Goal: Go to known website: Go to known website

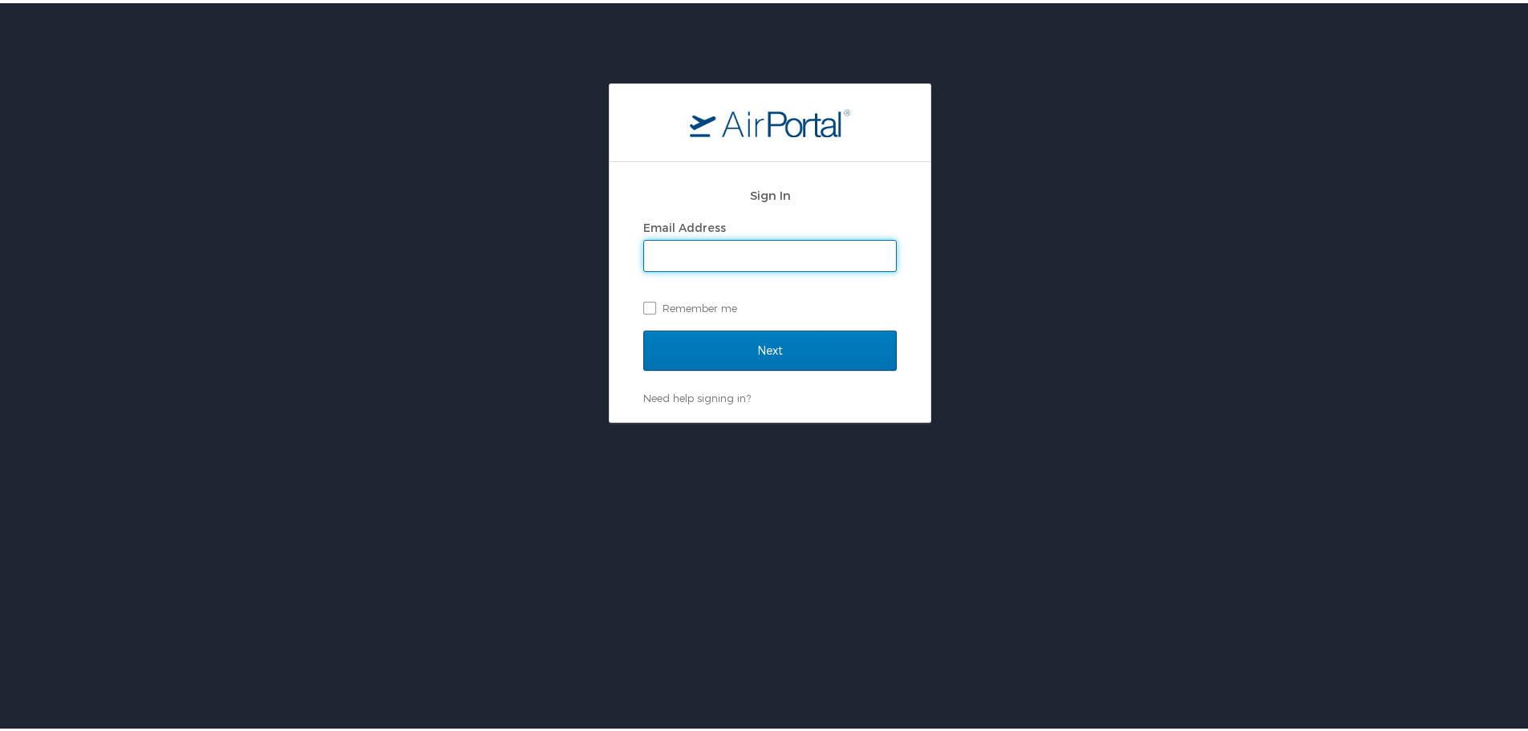
type input "[PERSON_NAME][EMAIL_ADDRESS][PERSON_NAME][DOMAIN_NAME]"
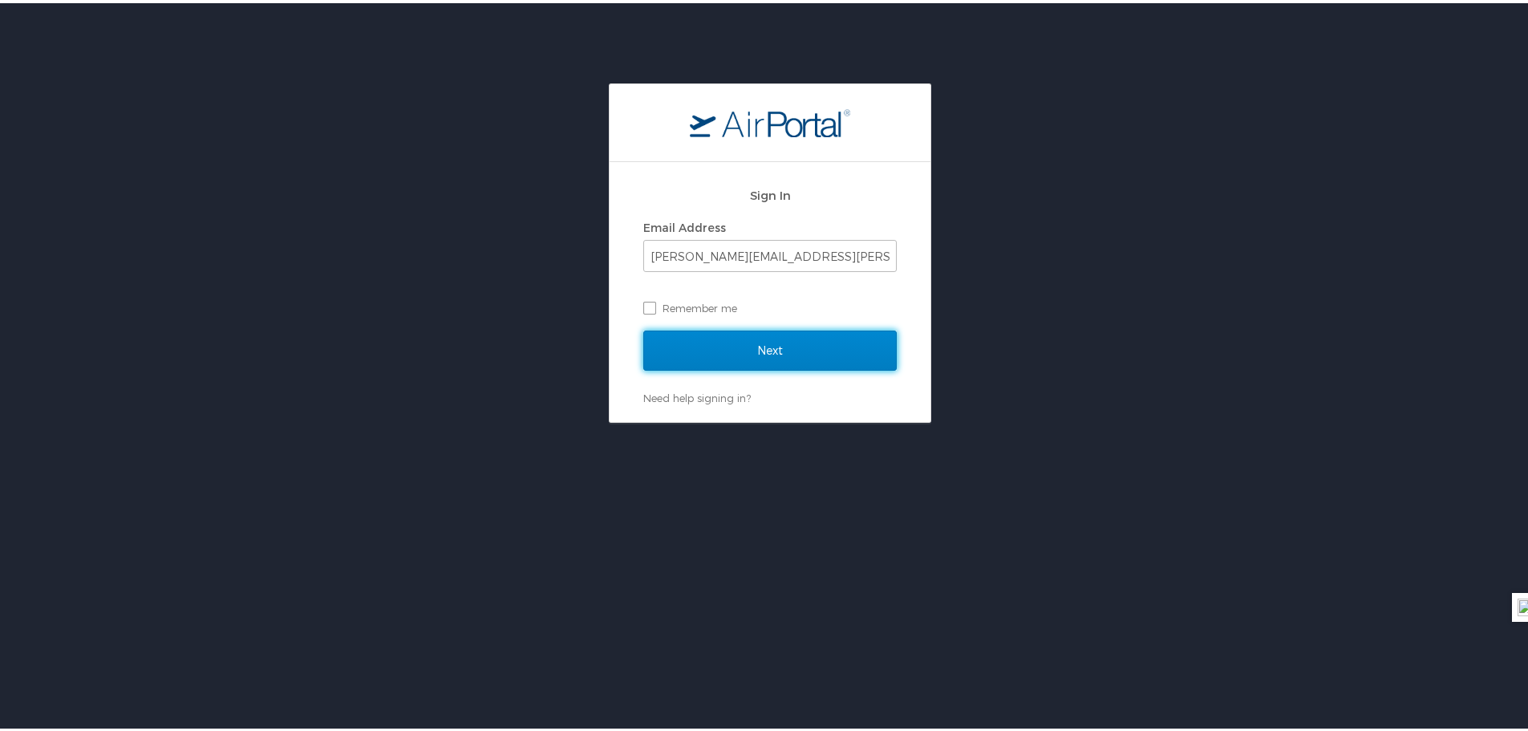
click at [784, 348] on input "Next" at bounding box center [770, 347] width 254 height 40
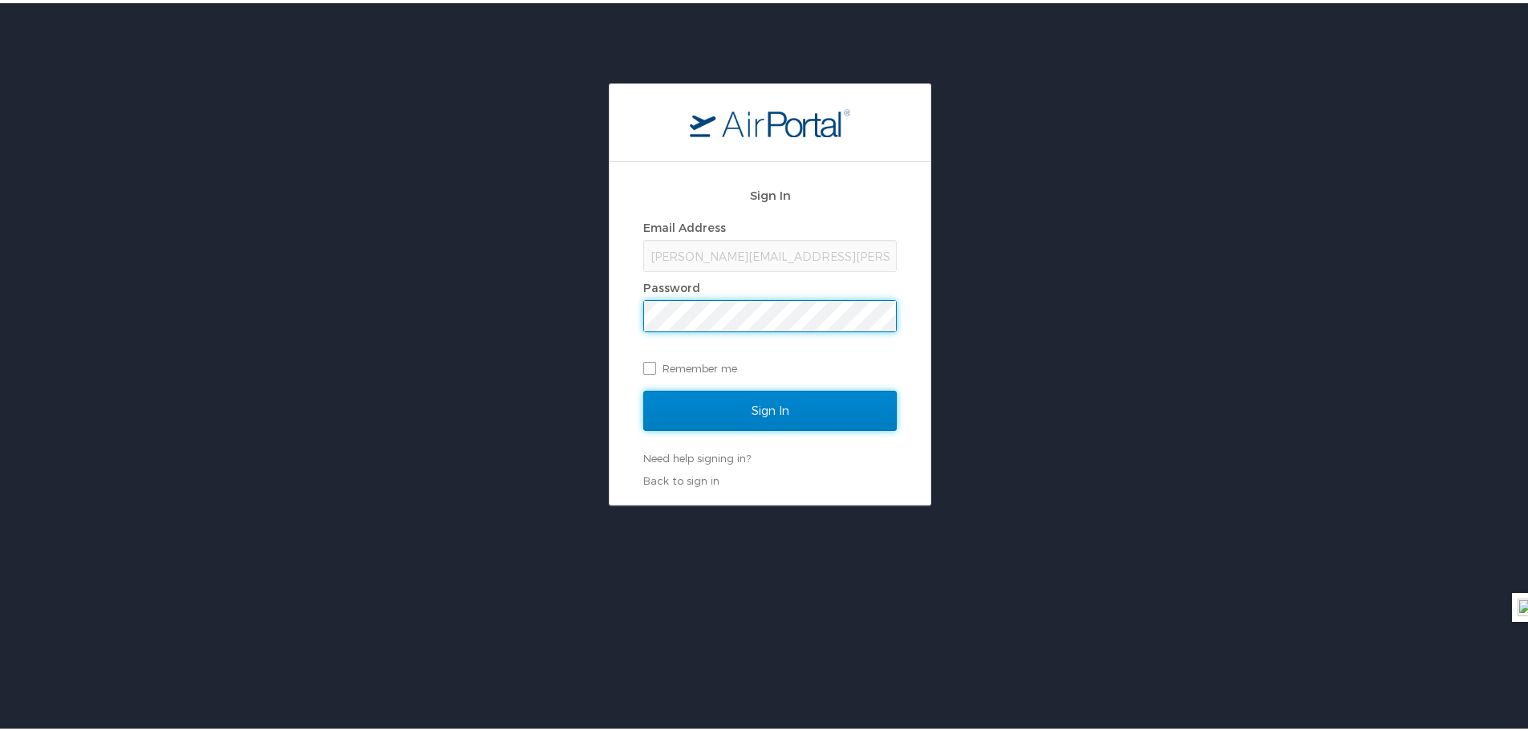
click at [744, 406] on input "Sign In" at bounding box center [770, 408] width 254 height 40
